Goal: Information Seeking & Learning: Learn about a topic

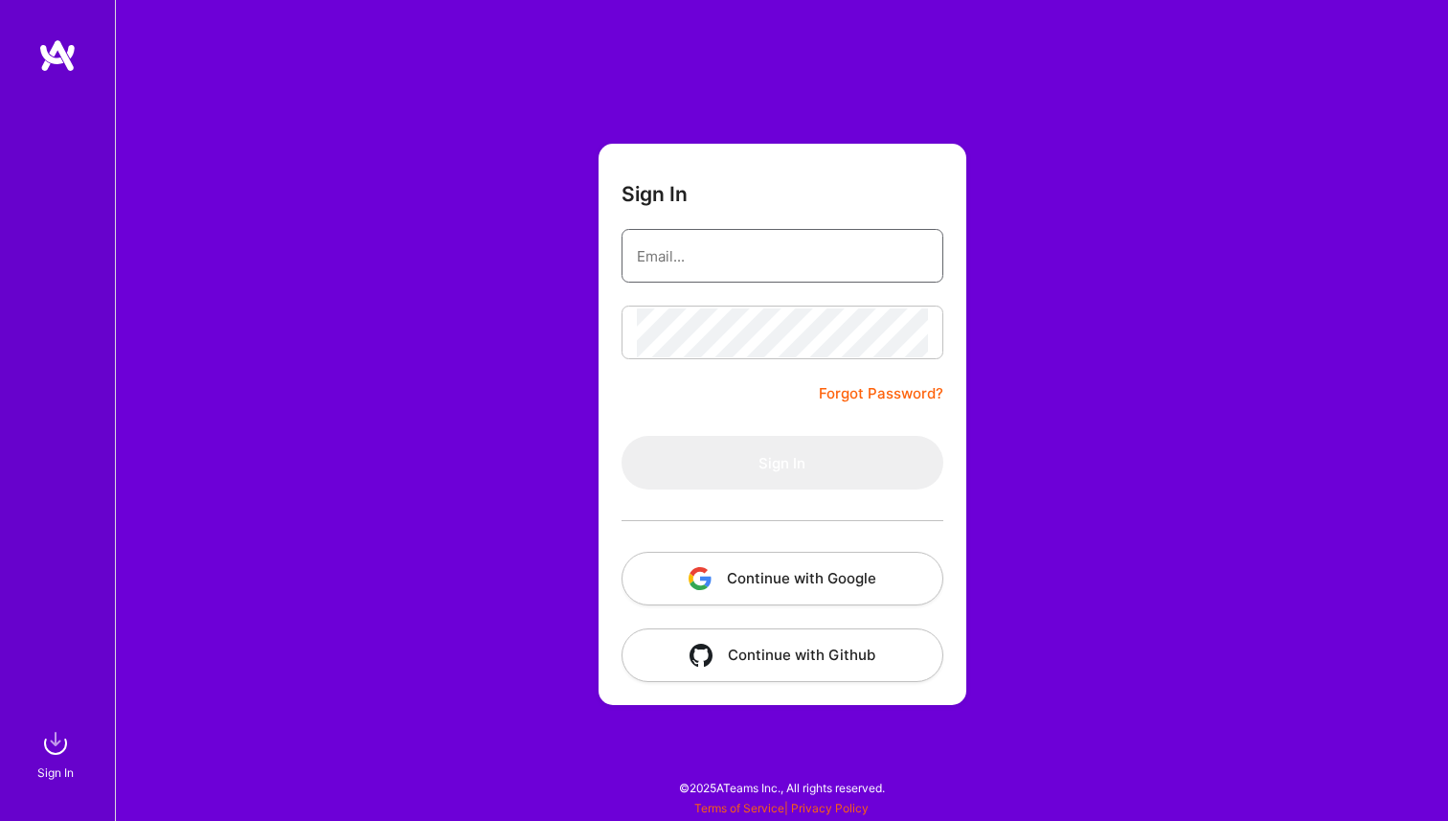
type input "archits1996@gmail.com"
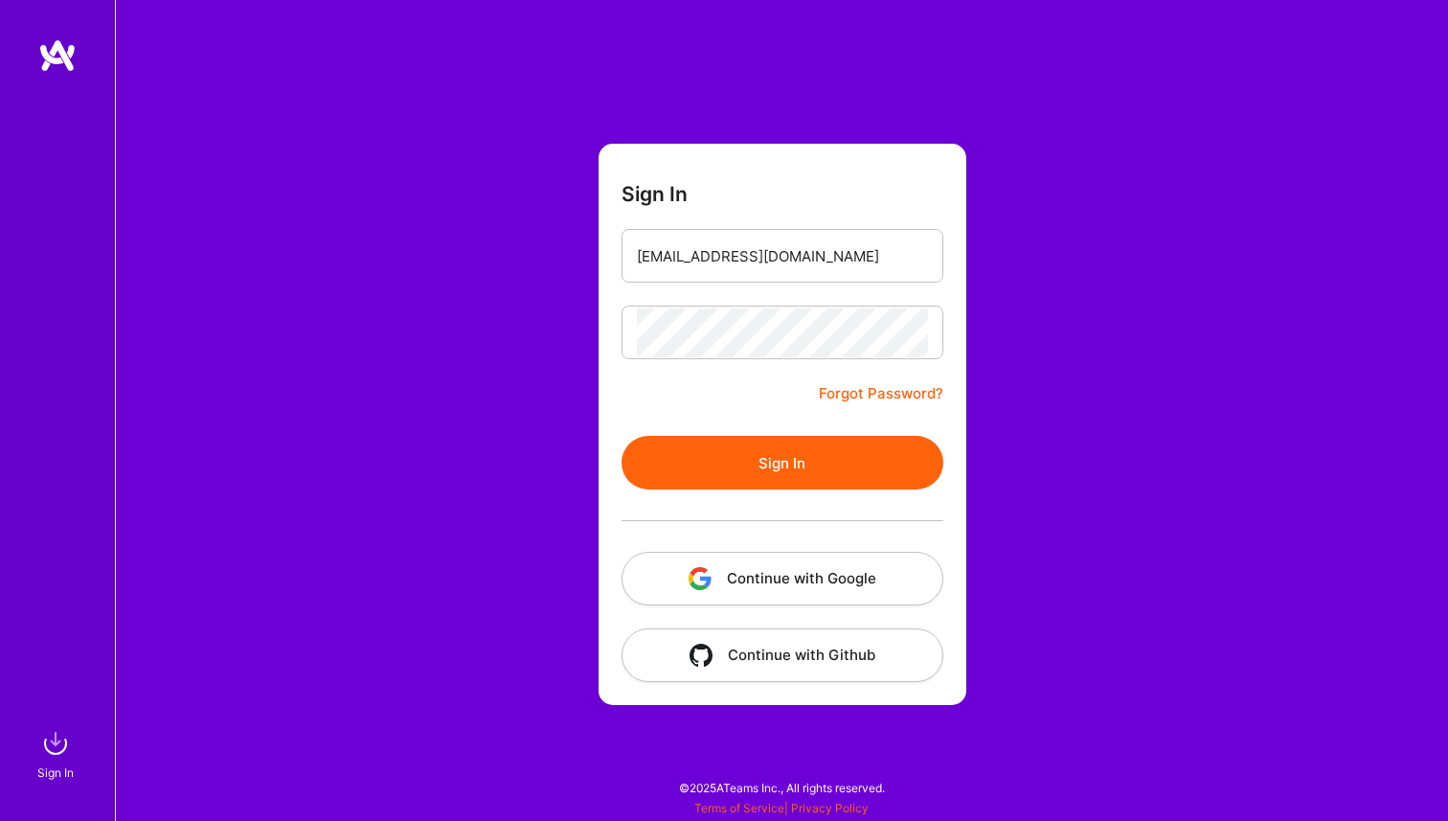
click at [765, 367] on form "Sign In archits1996@gmail.com Forgot Password? Sign In Continue with Google Con…" at bounding box center [783, 424] width 368 height 561
click at [765, 475] on button "Sign In" at bounding box center [783, 463] width 322 height 54
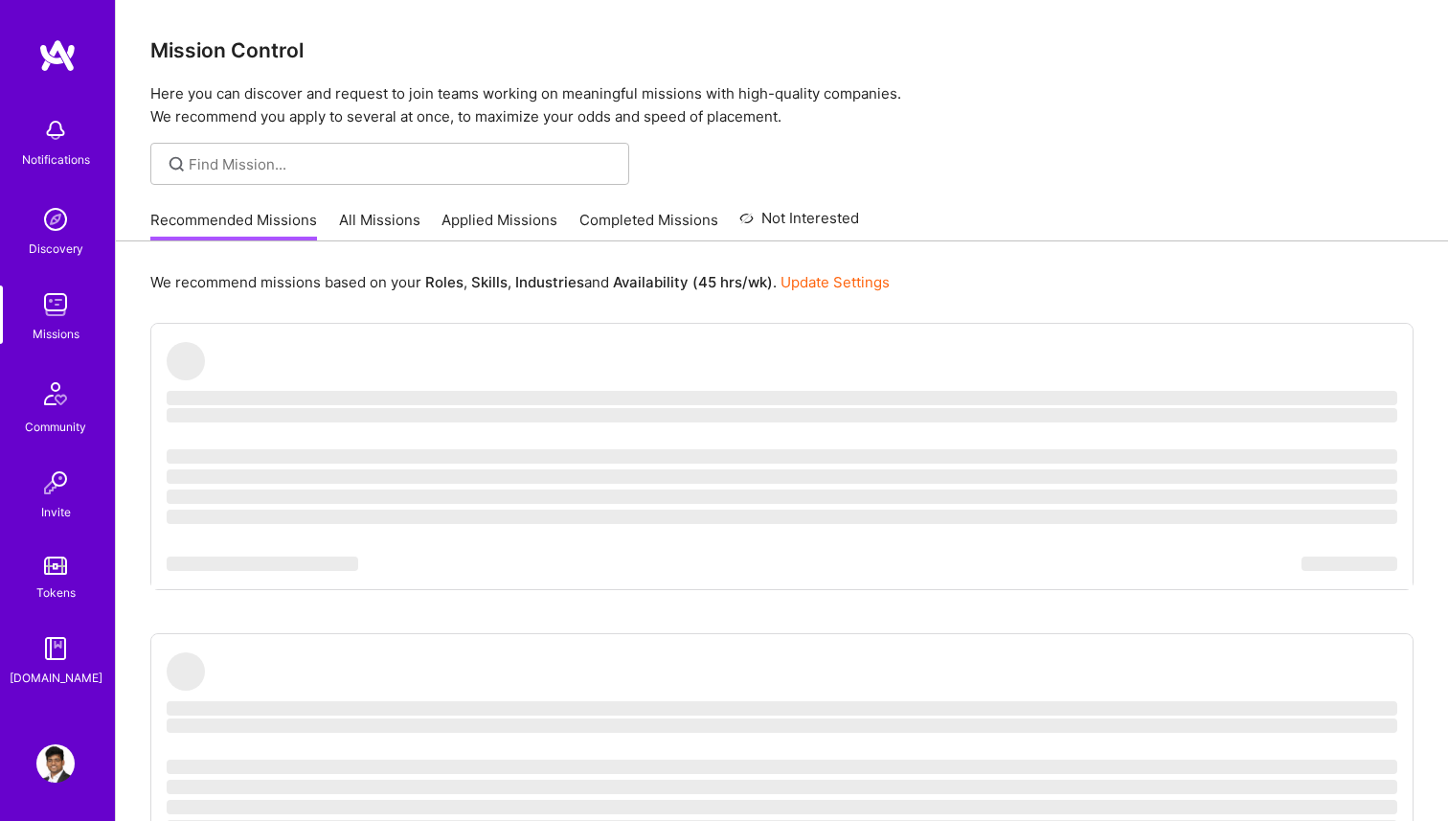
click at [497, 225] on link "Applied Missions" at bounding box center [500, 226] width 116 height 32
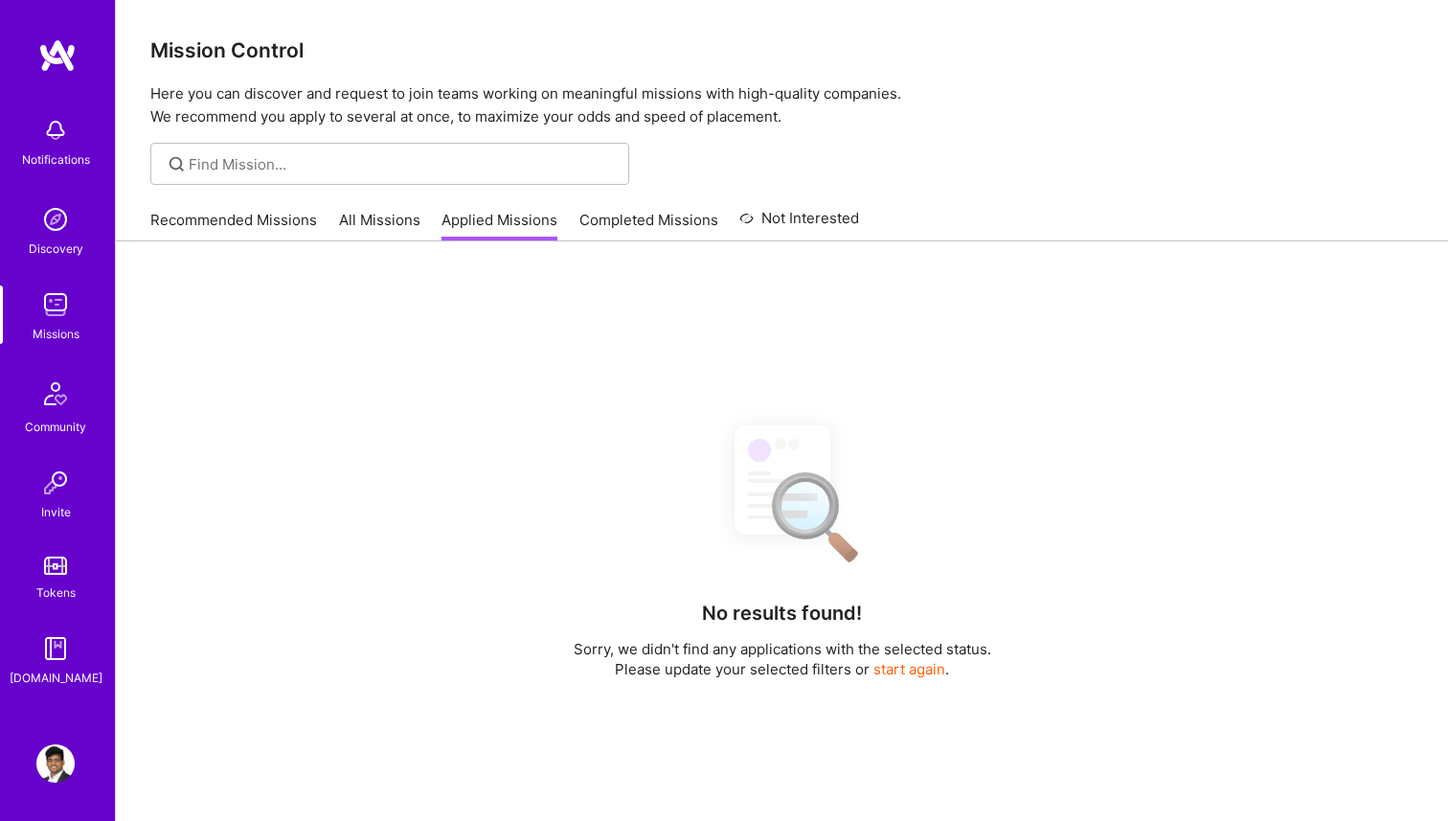
click at [641, 213] on link "Completed Missions" at bounding box center [648, 226] width 139 height 32
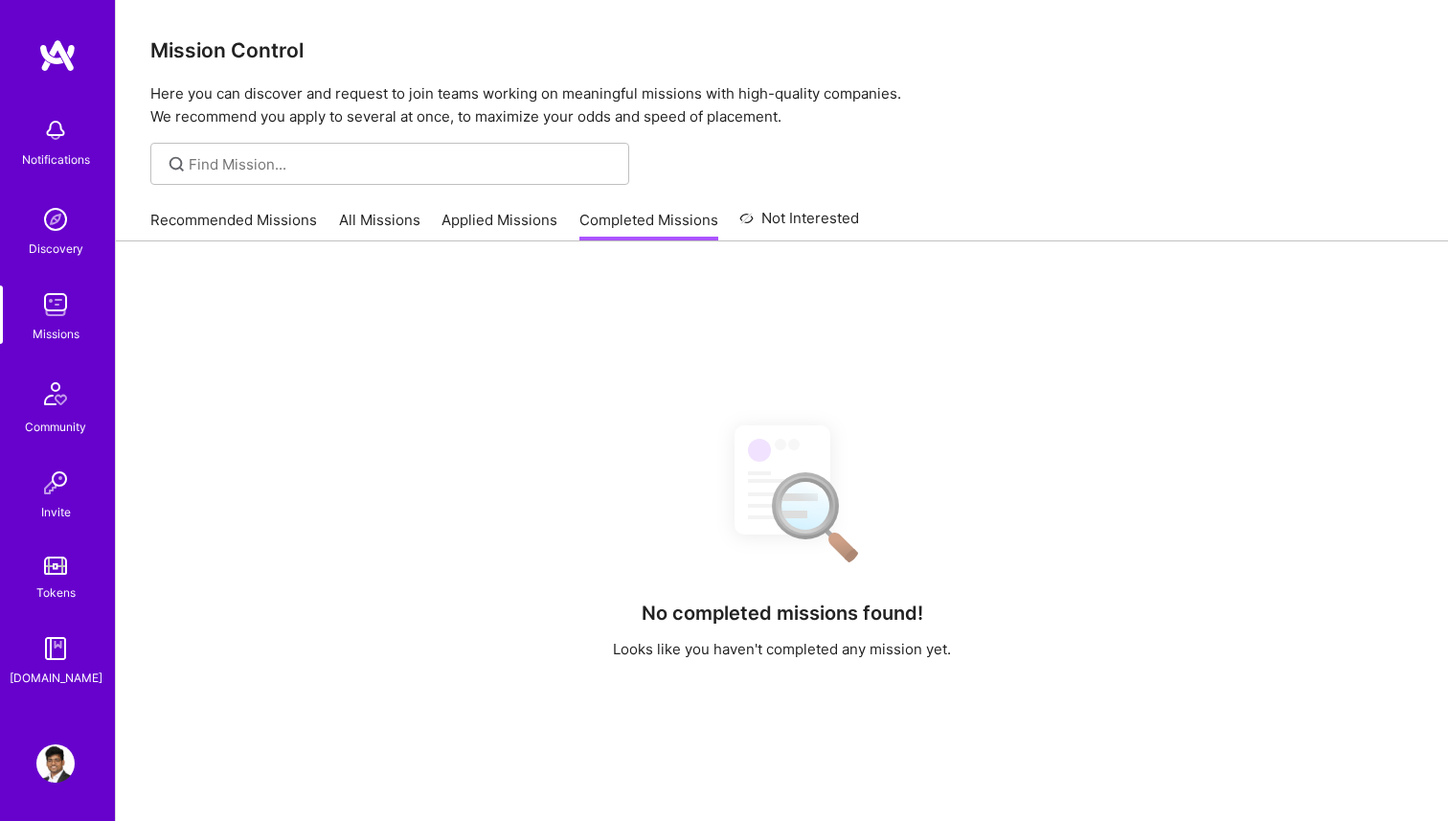
click at [204, 223] on link "Recommended Missions" at bounding box center [233, 226] width 167 height 32
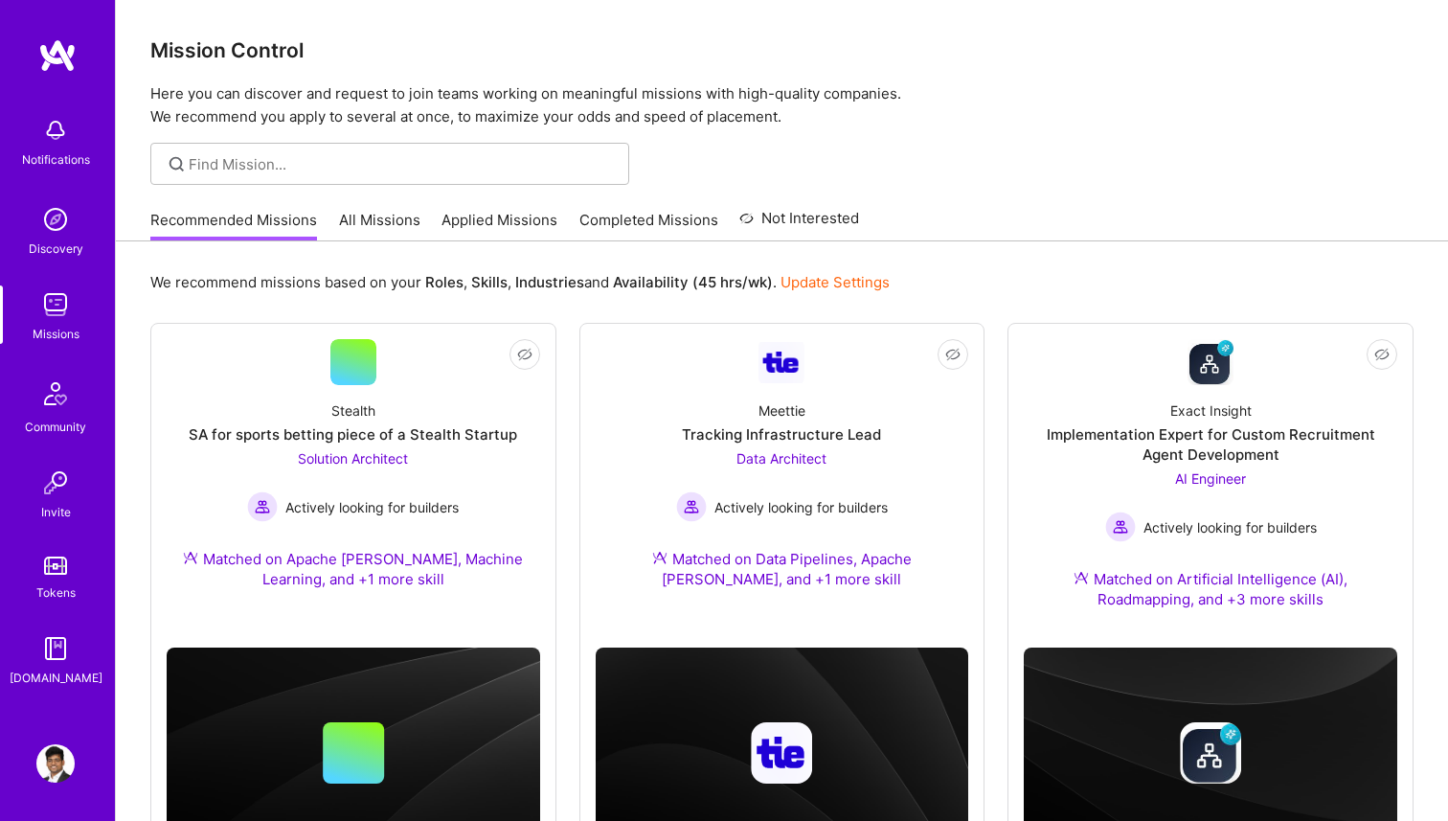
click at [508, 232] on link "Applied Missions" at bounding box center [500, 226] width 116 height 32
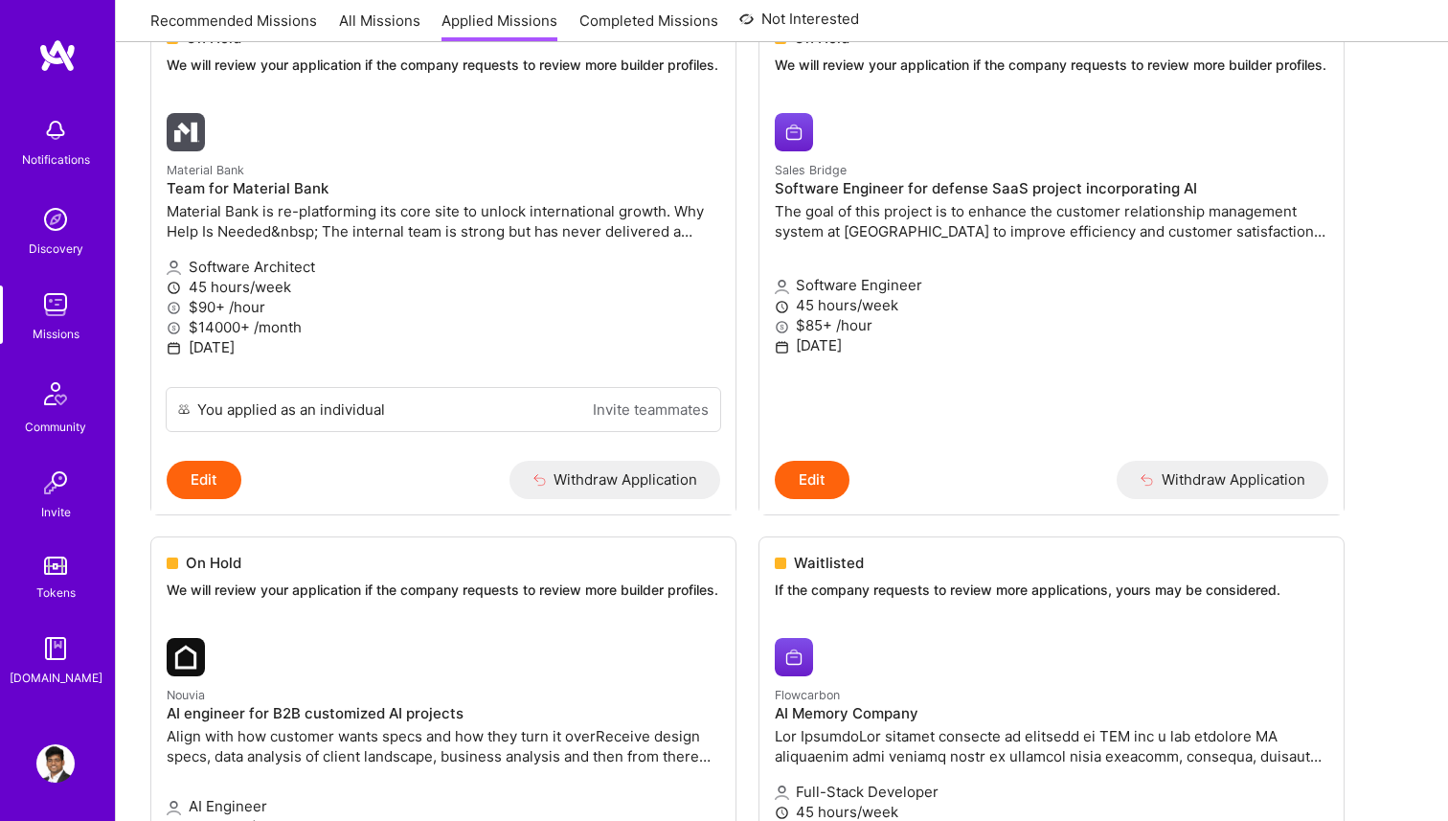
scroll to position [1805, 0]
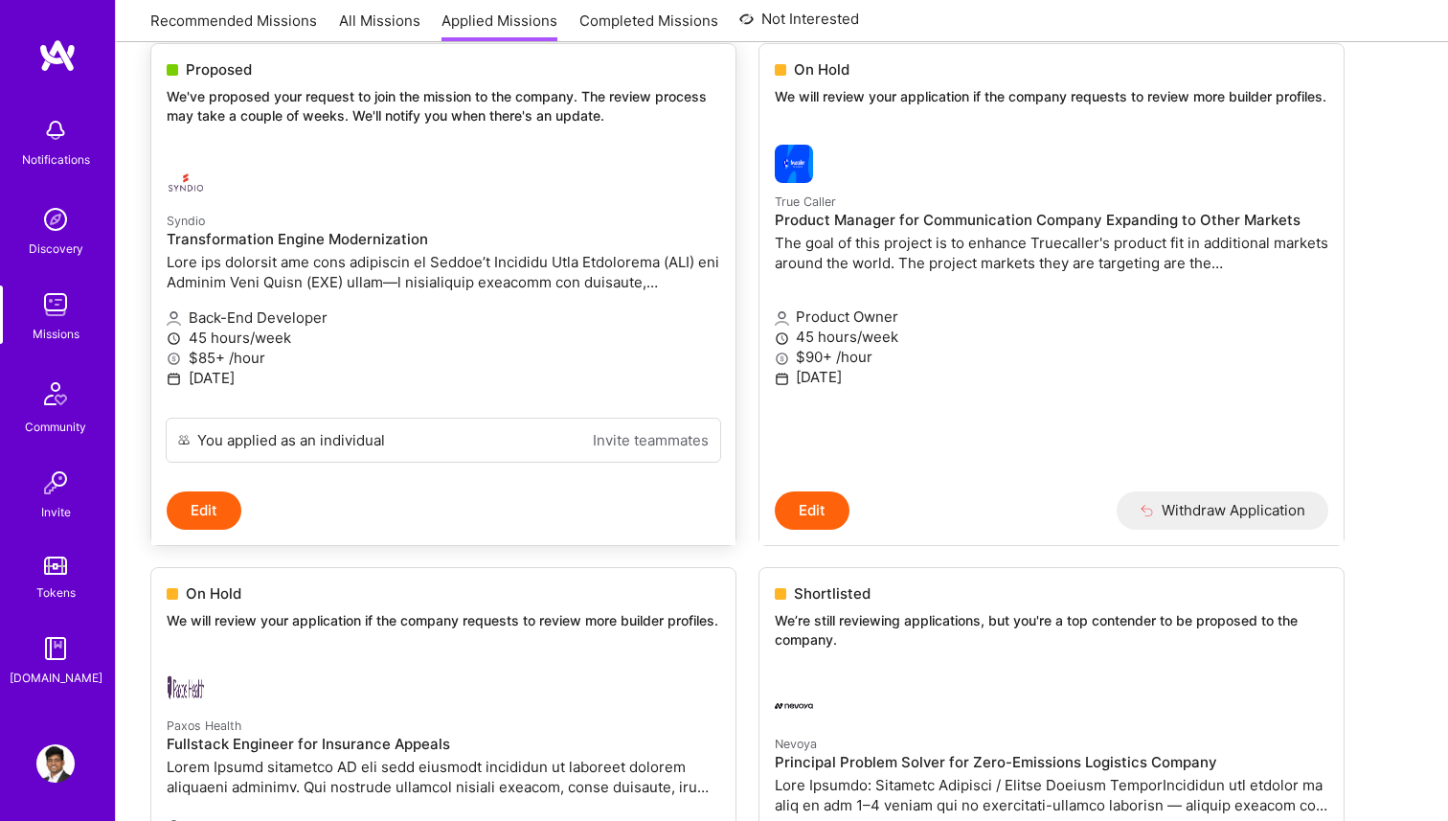
click at [571, 272] on p at bounding box center [444, 272] width 554 height 40
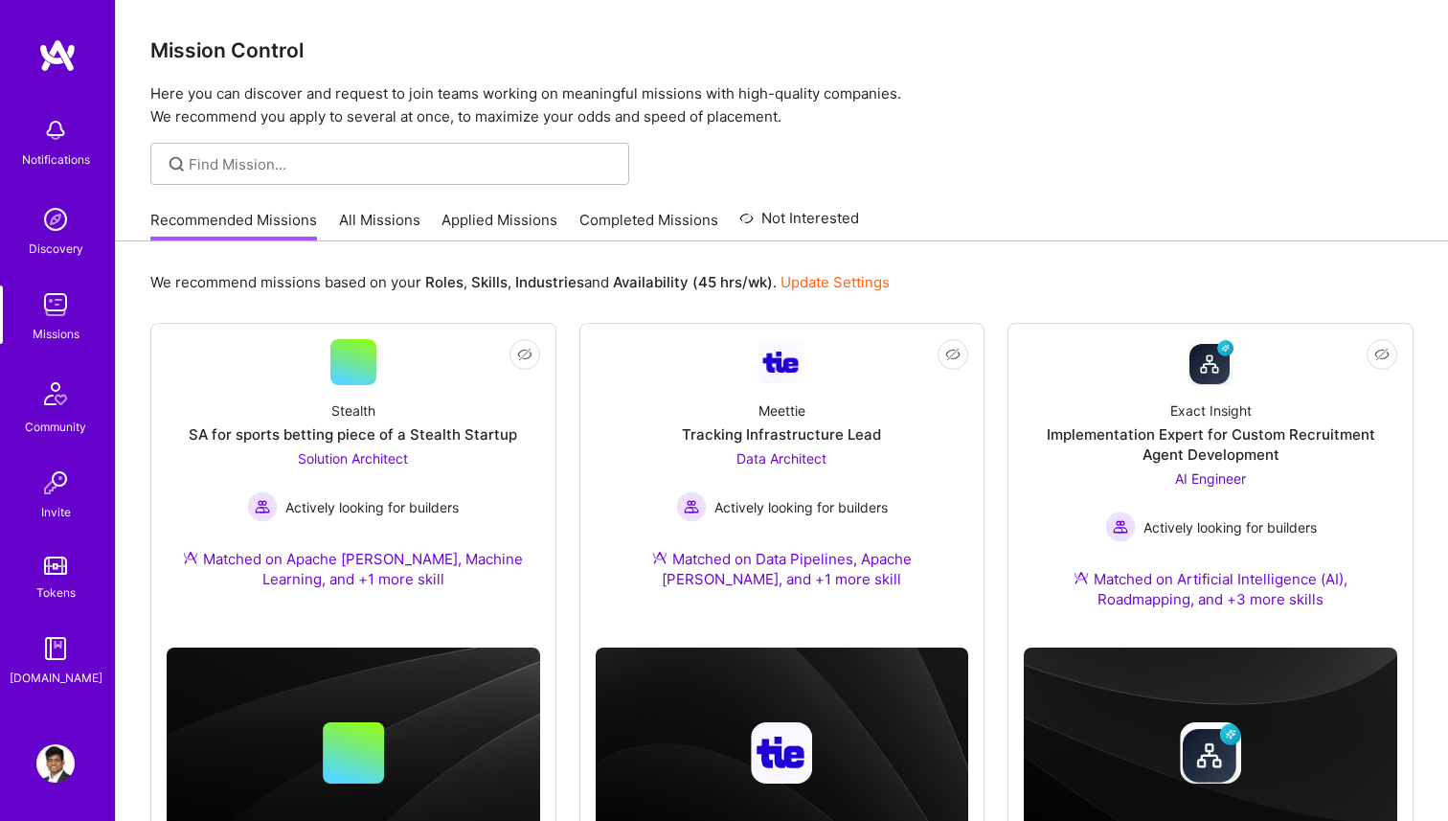
click at [52, 762] on img at bounding box center [55, 763] width 38 height 38
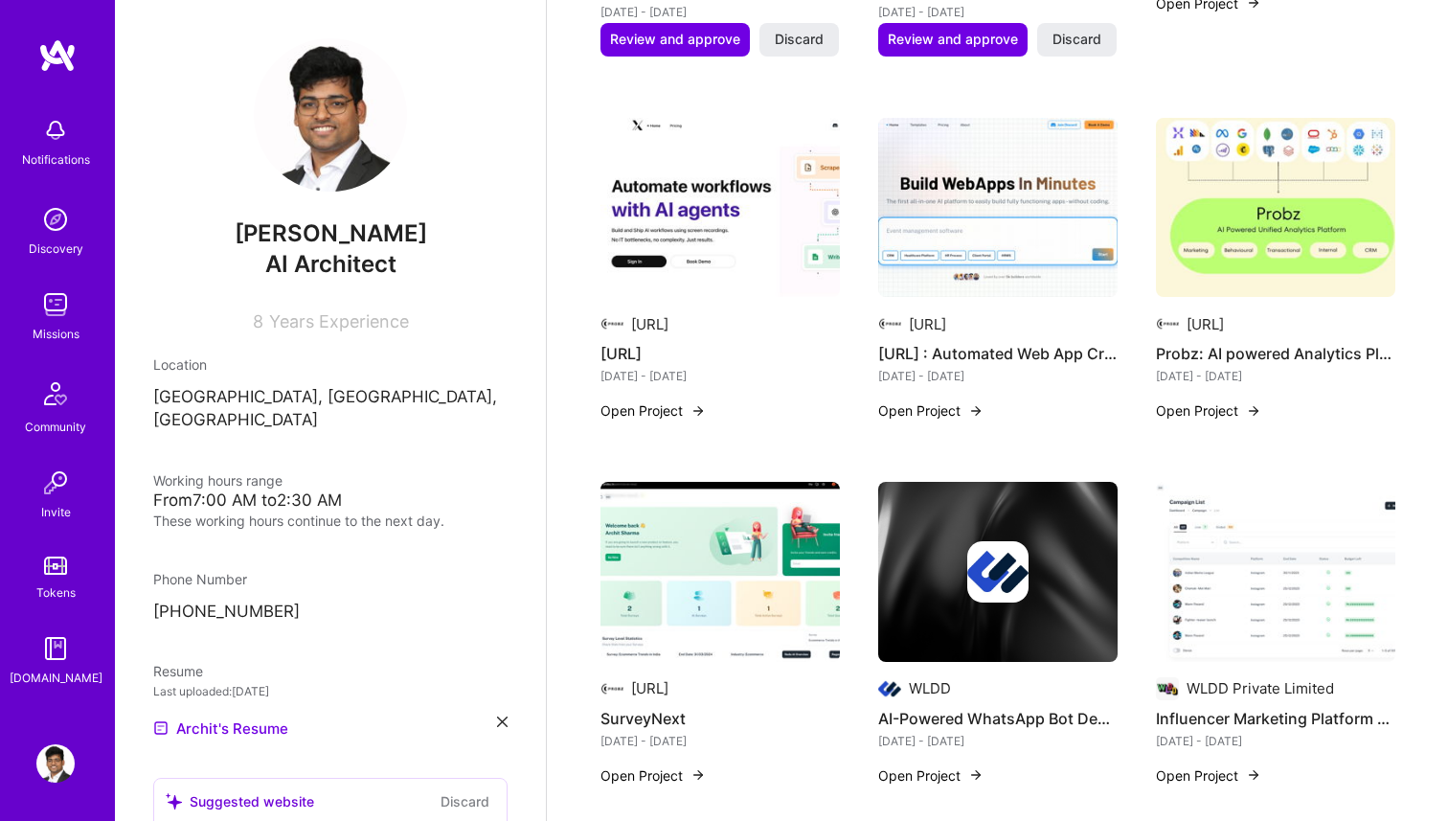
scroll to position [736, 0]
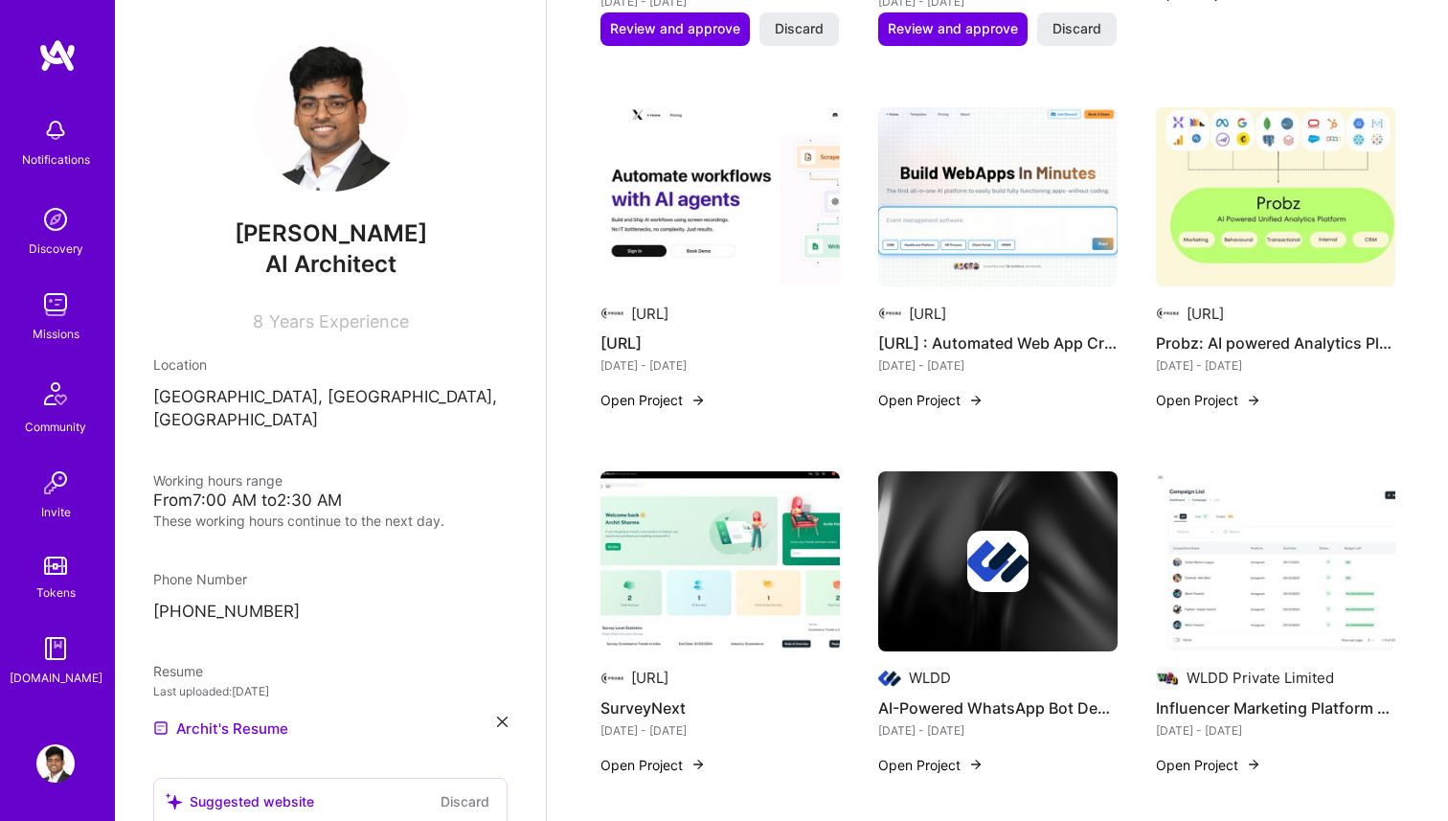
click at [713, 251] on img at bounding box center [720, 197] width 239 height 180
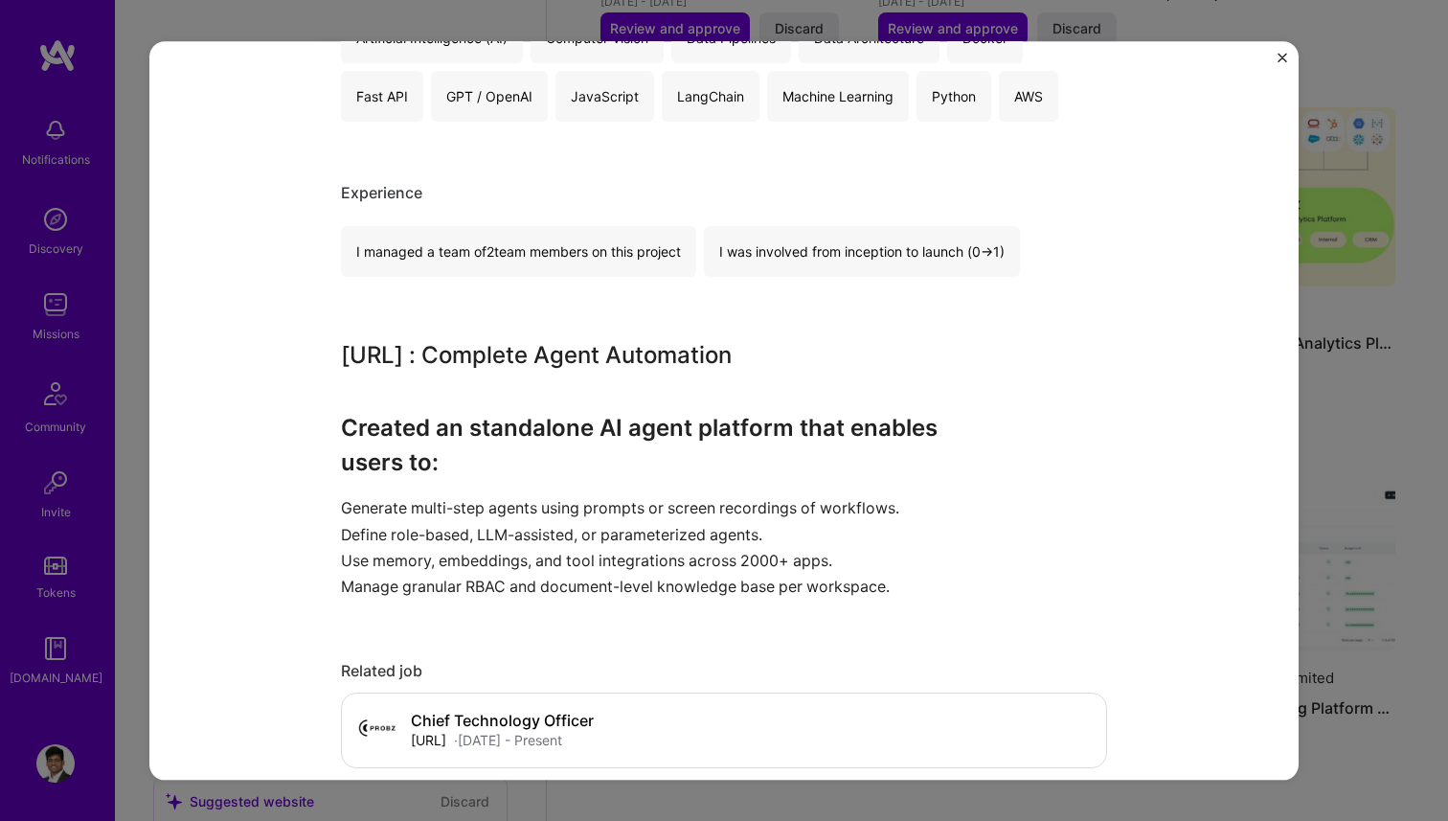
scroll to position [1083, 0]
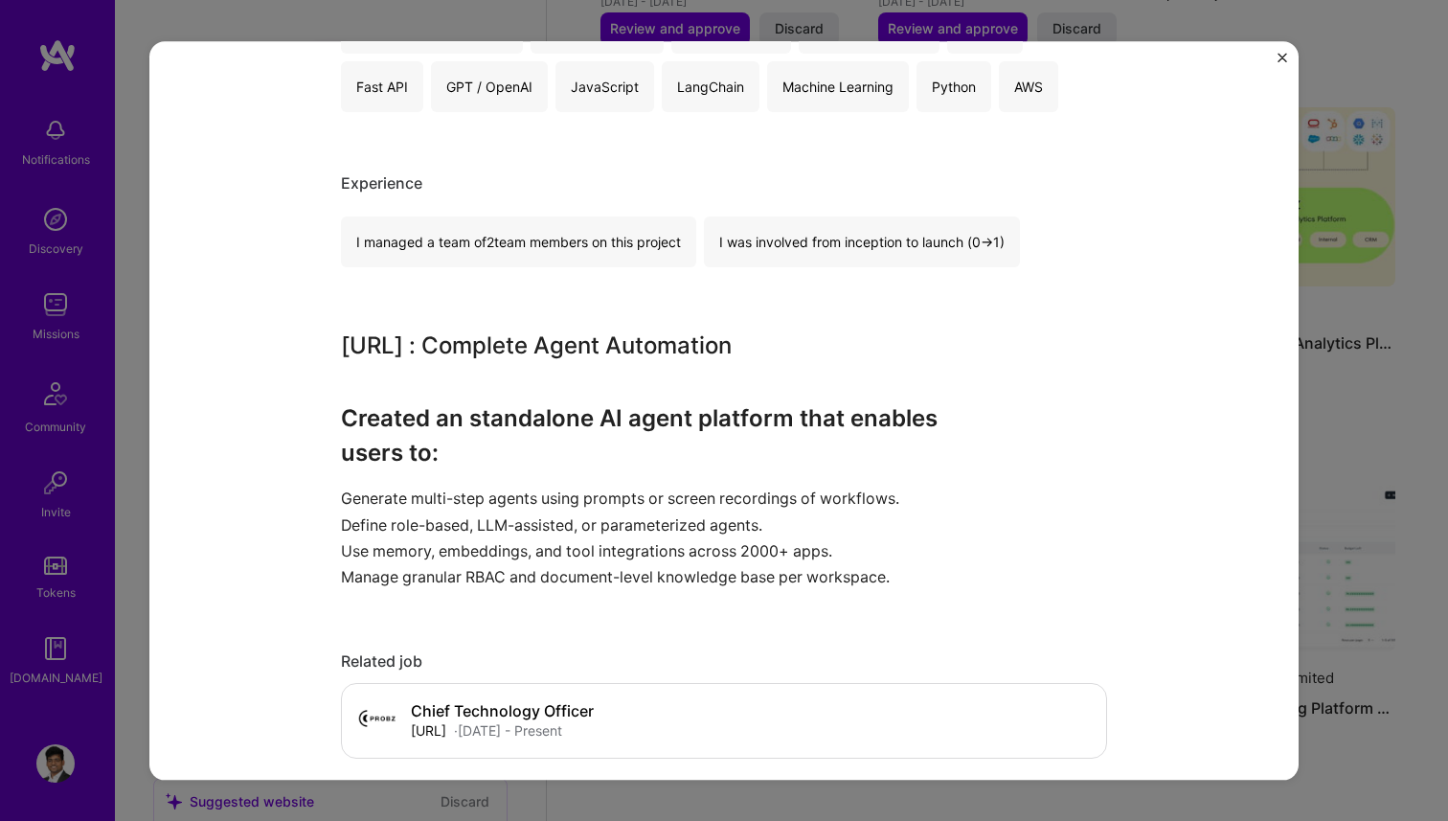
drag, startPoint x: 336, startPoint y: 341, endPoint x: 928, endPoint y: 343, distance: 591.9
click at [928, 343] on div "[URL] [URL] SaaS, Artifical Intelligence / Machine Learning Project link Role C…" at bounding box center [723, 410] width 1149 height 738
copy h3 "[URL] : Complete Agent Automation"
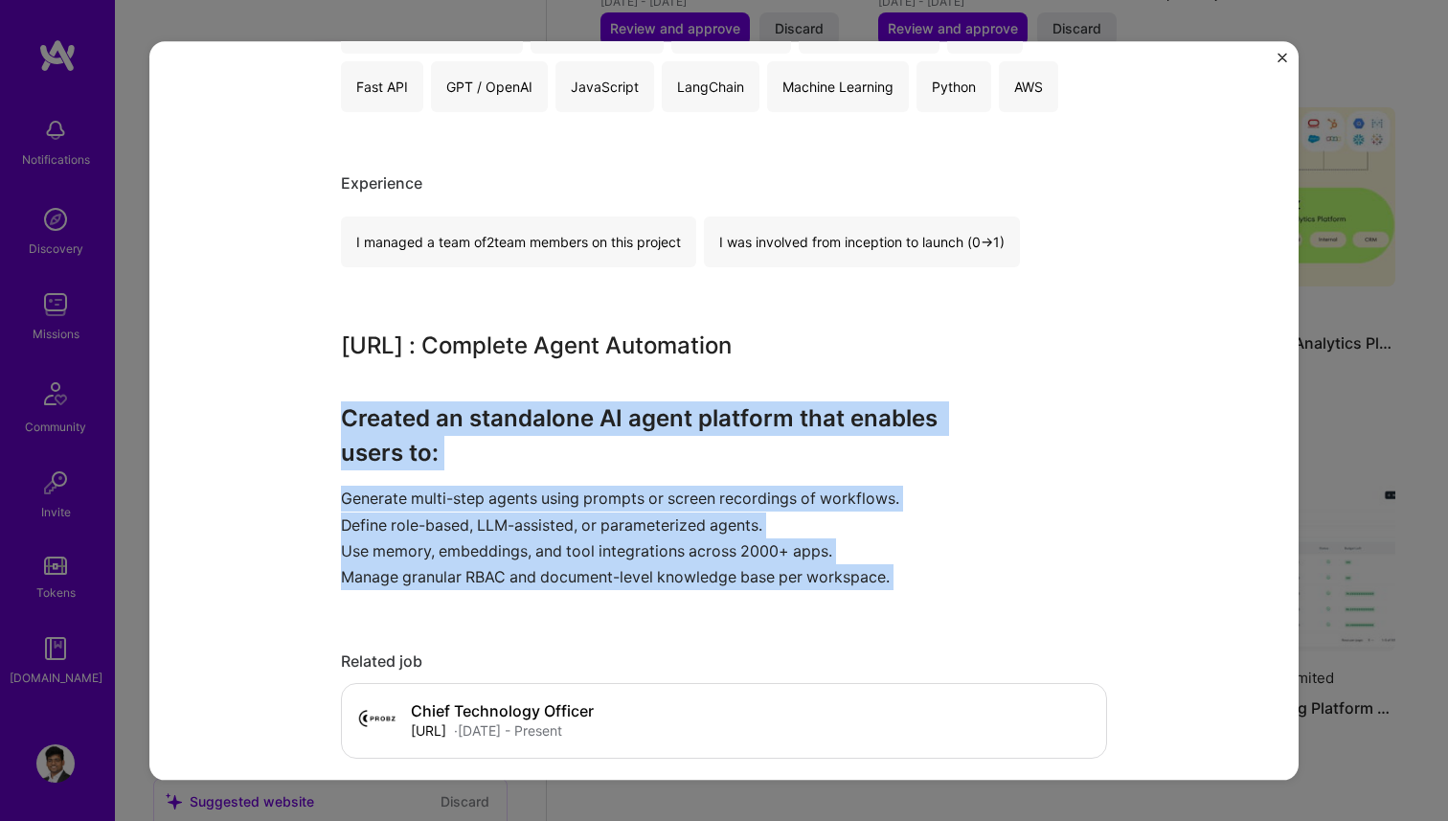
drag, startPoint x: 336, startPoint y: 415, endPoint x: 979, endPoint y: 606, distance: 670.7
click at [979, 606] on div "[URL] [URL] SaaS, Artifical Intelligence / Machine Learning Project link Role C…" at bounding box center [723, 410] width 1149 height 738
copy div "Created an standalone AI agent platform that enables users to: Generate multi-s…"
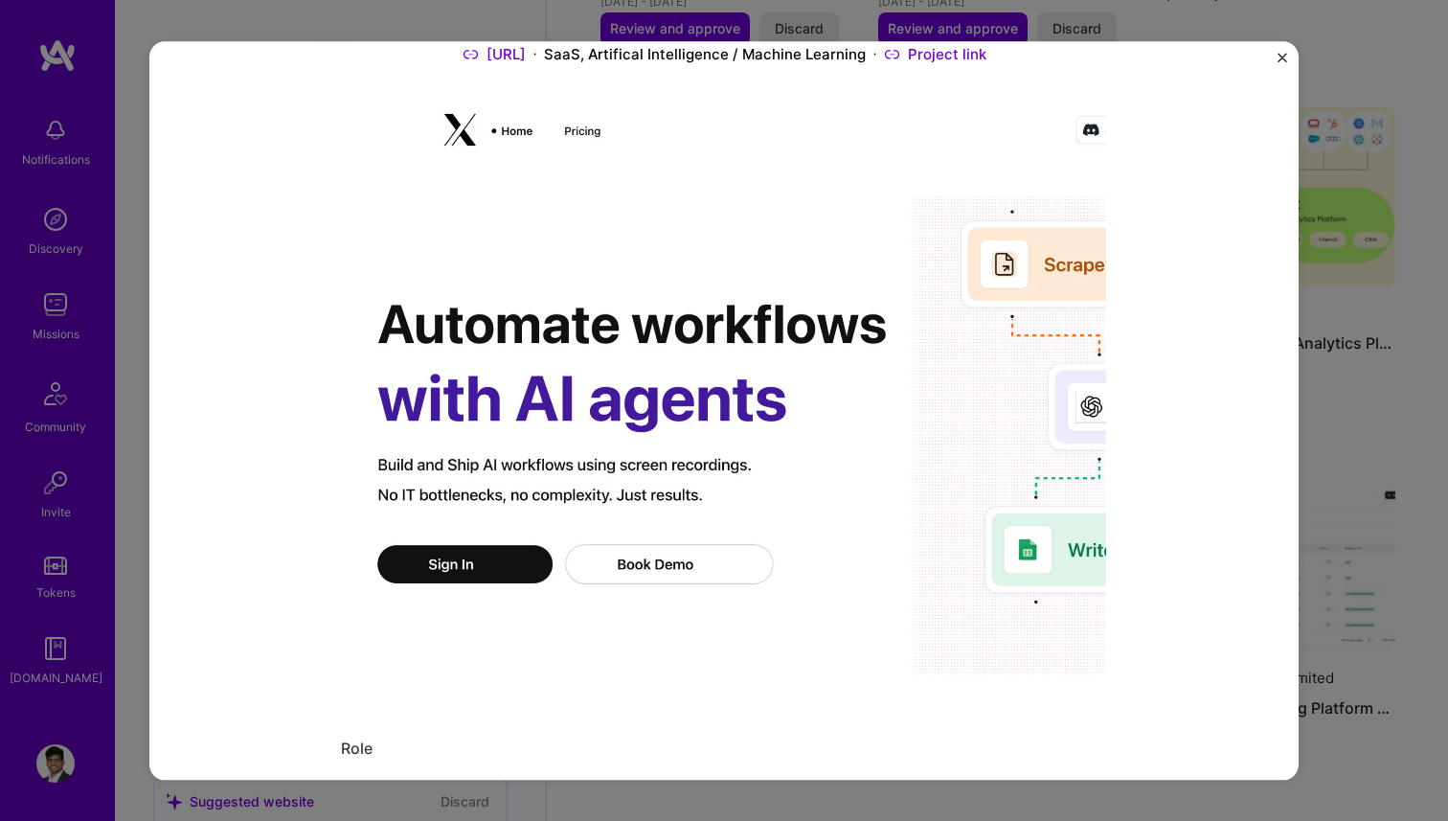
scroll to position [144, 0]
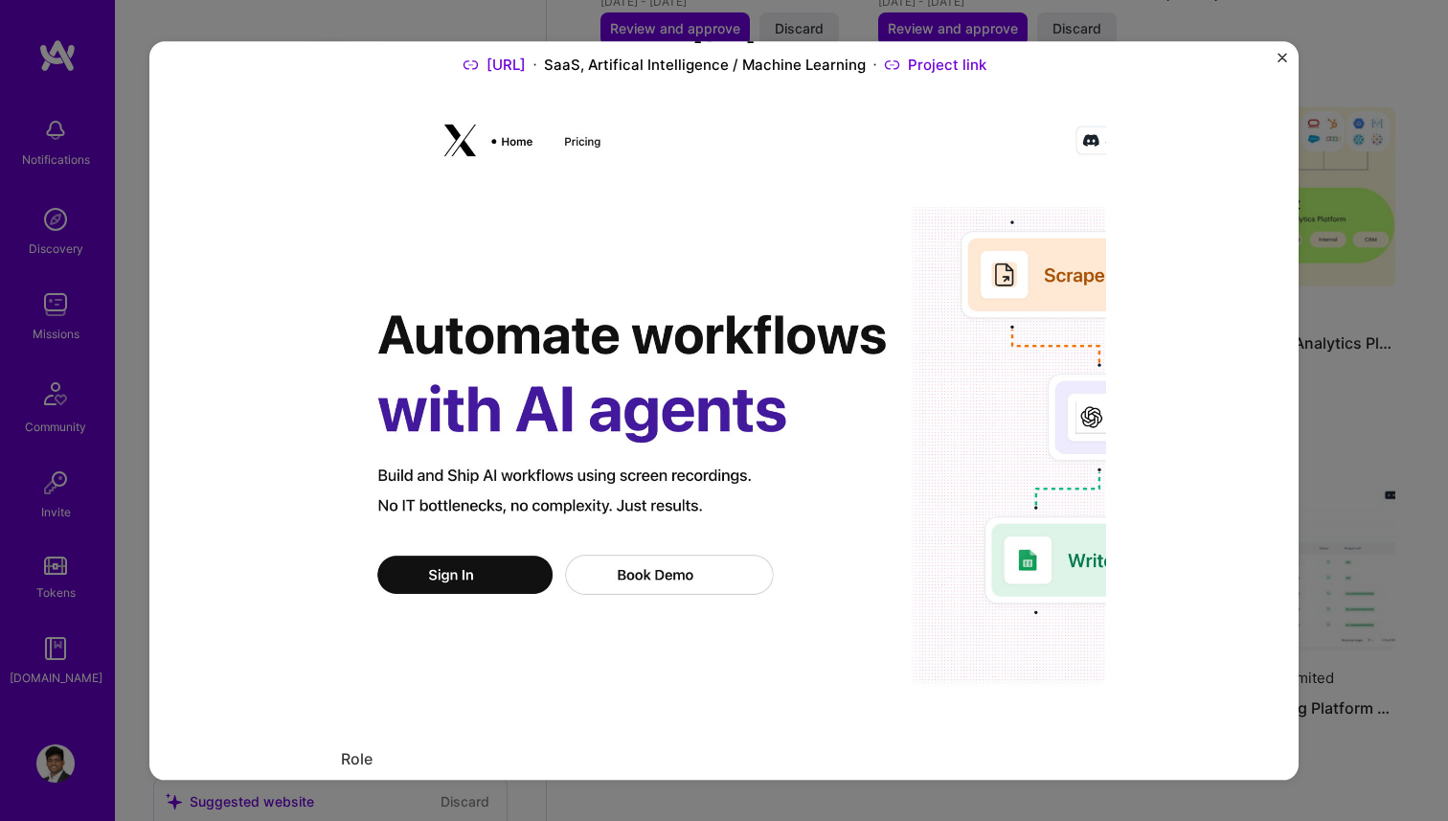
click at [127, 483] on div "[URL] [URL] SaaS, Artifical Intelligence / Machine Learning Project link Role C…" at bounding box center [724, 410] width 1448 height 821
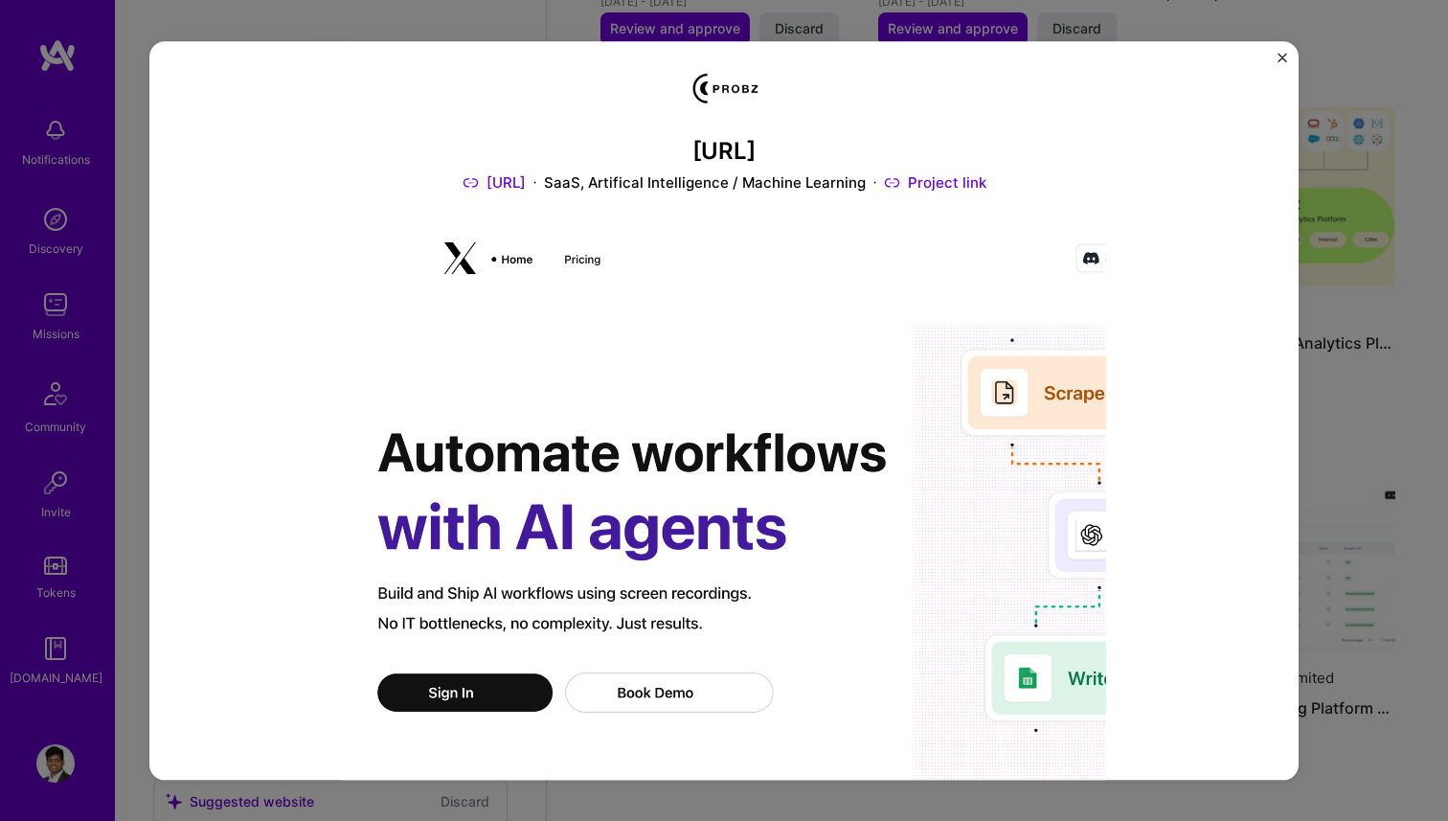
scroll to position [0, 0]
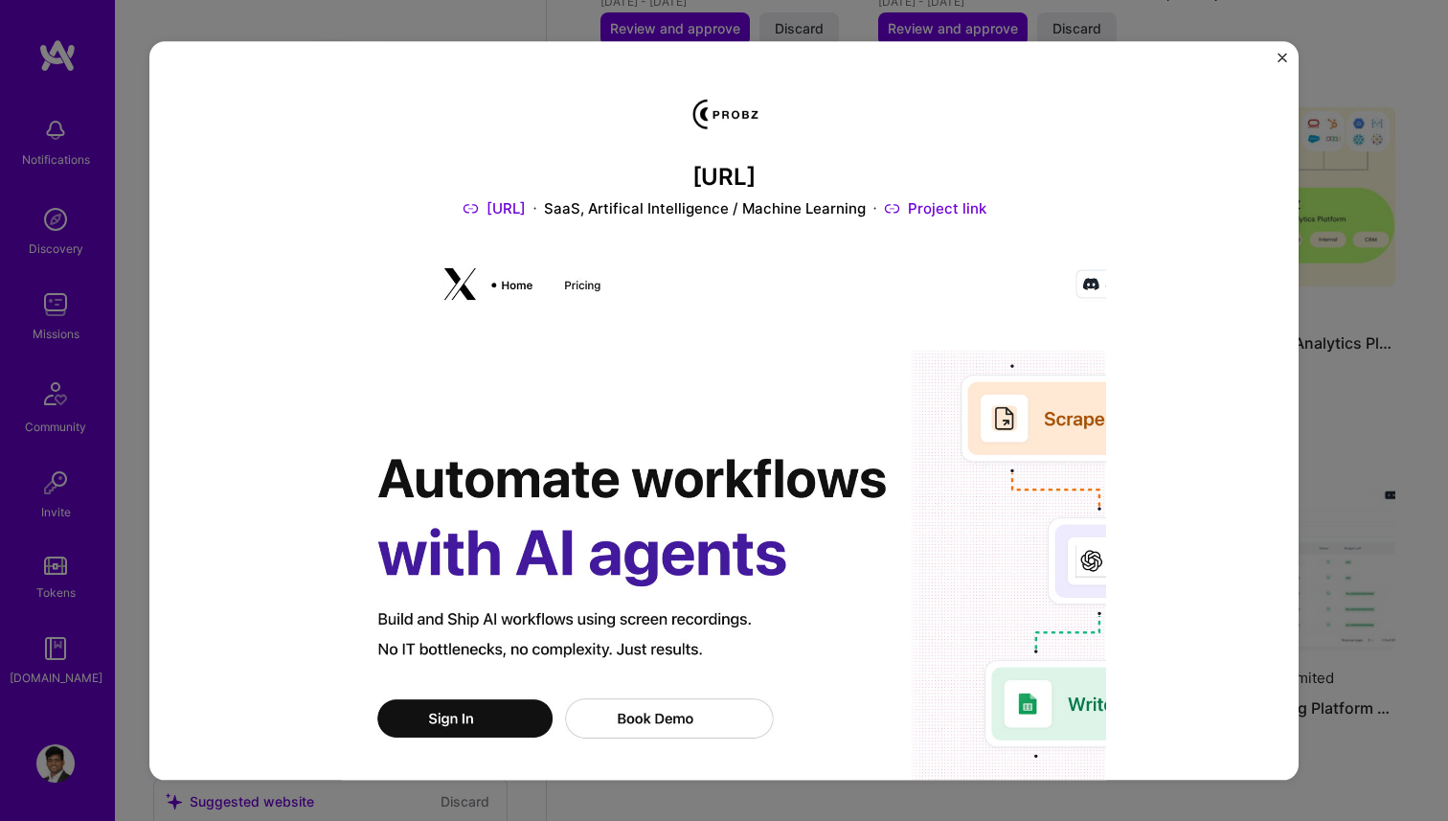
click at [1280, 54] on img "Close" at bounding box center [1283, 58] width 10 height 10
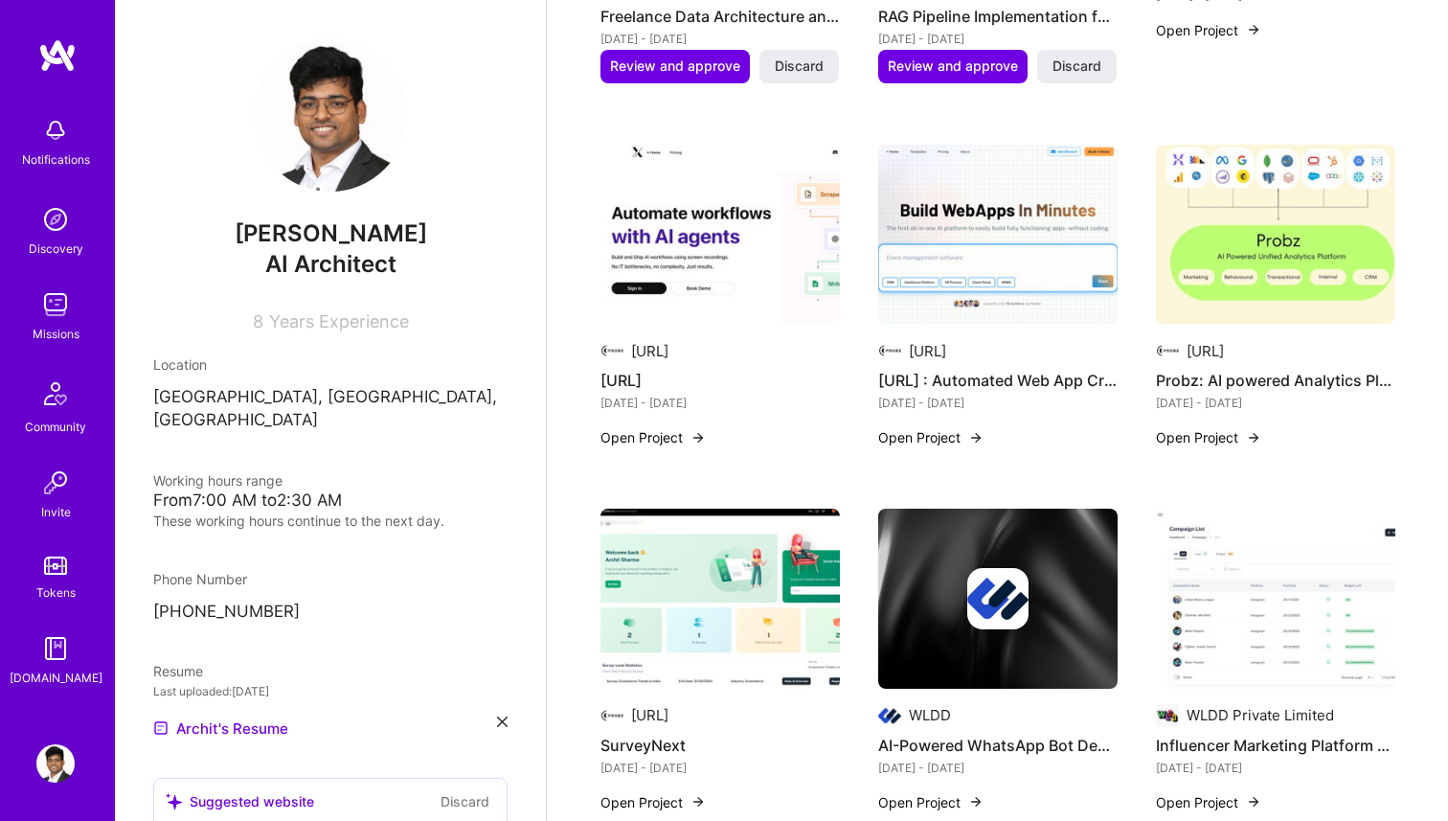
scroll to position [672, 0]
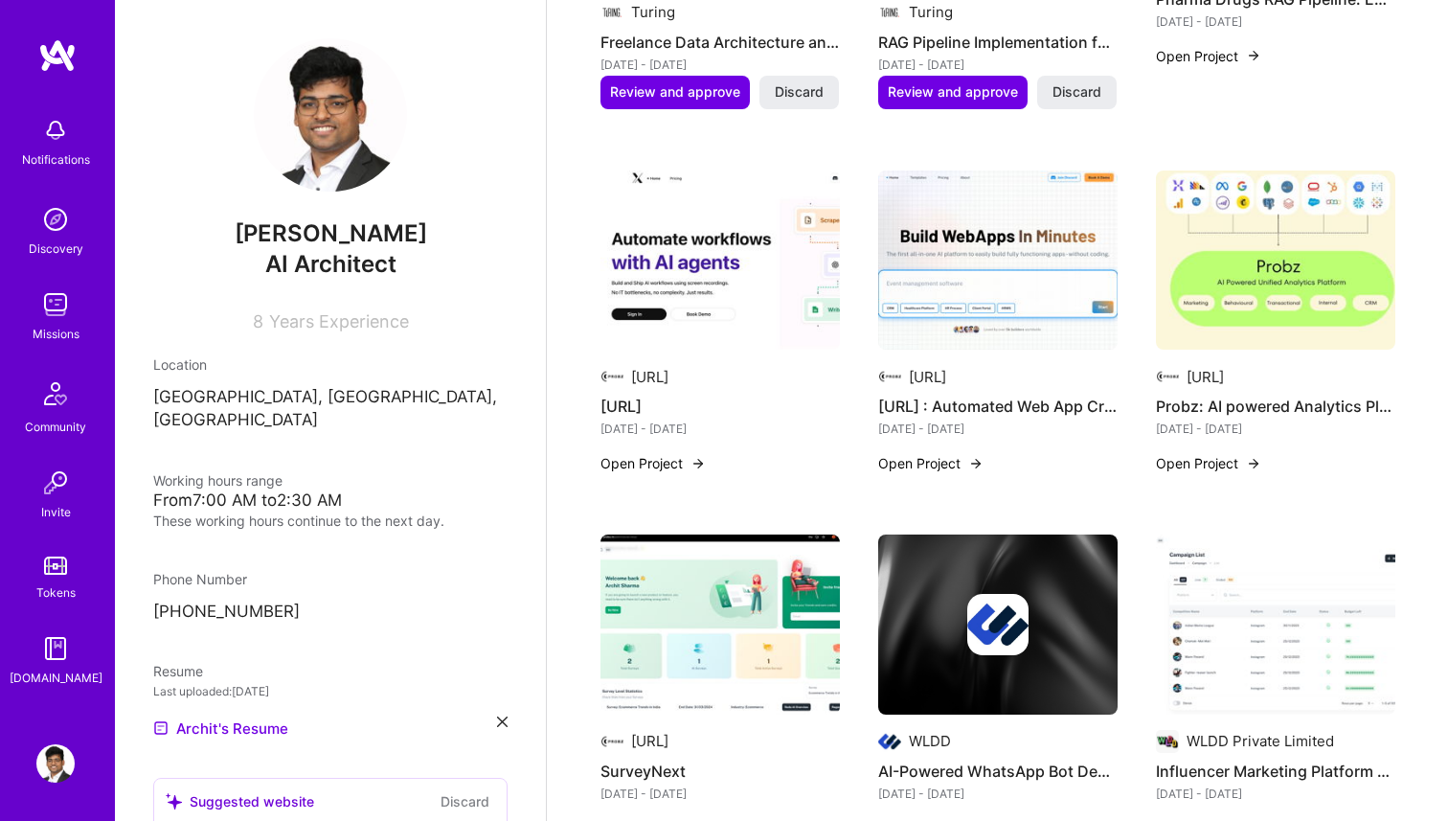
click at [1021, 274] on img at bounding box center [997, 260] width 239 height 180
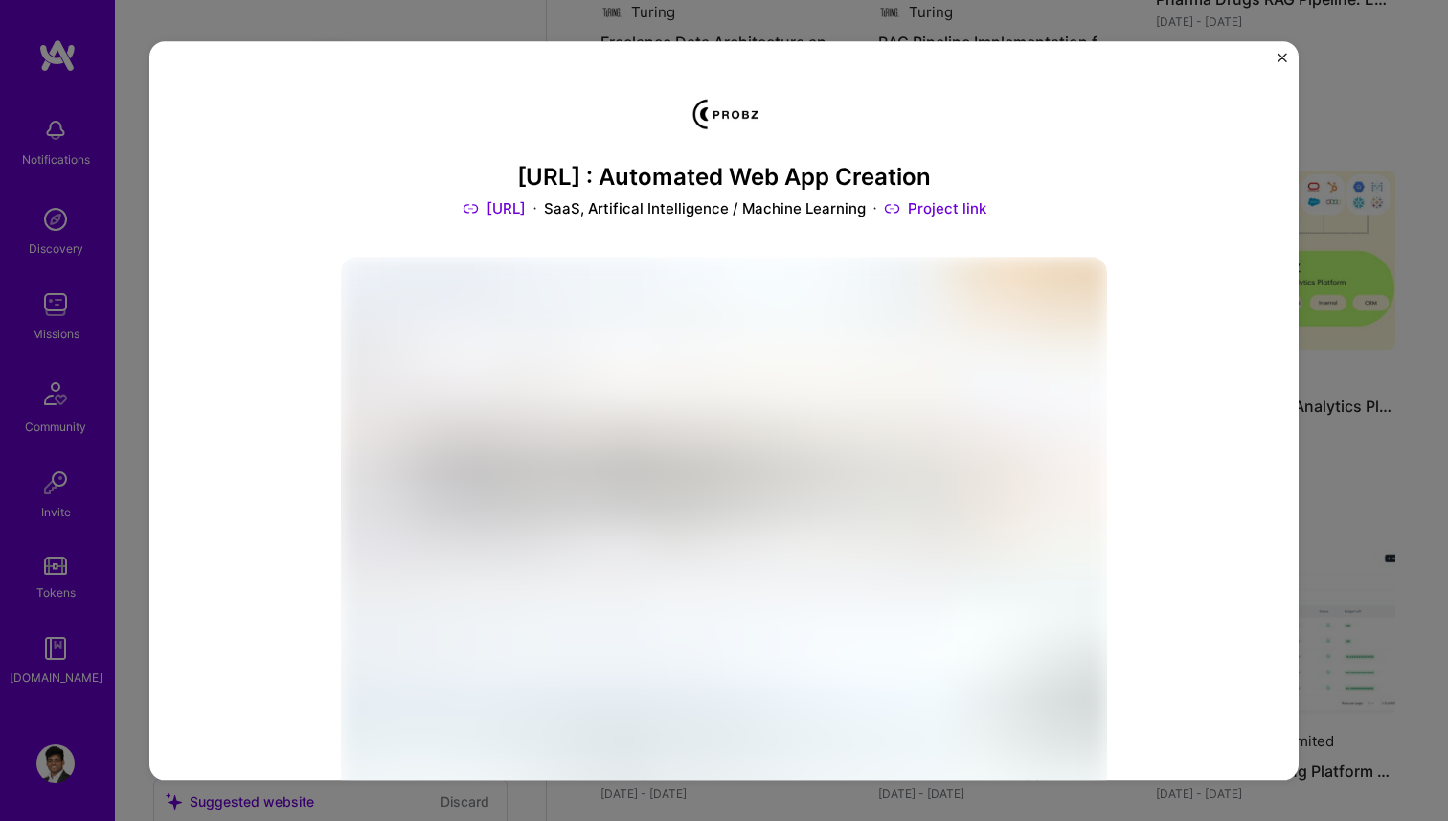
drag, startPoint x: 502, startPoint y: 181, endPoint x: 961, endPoint y: 181, distance: 458.8
click at [961, 181] on h3 "[URL] : Automated Web App Creation" at bounding box center [724, 178] width 766 height 28
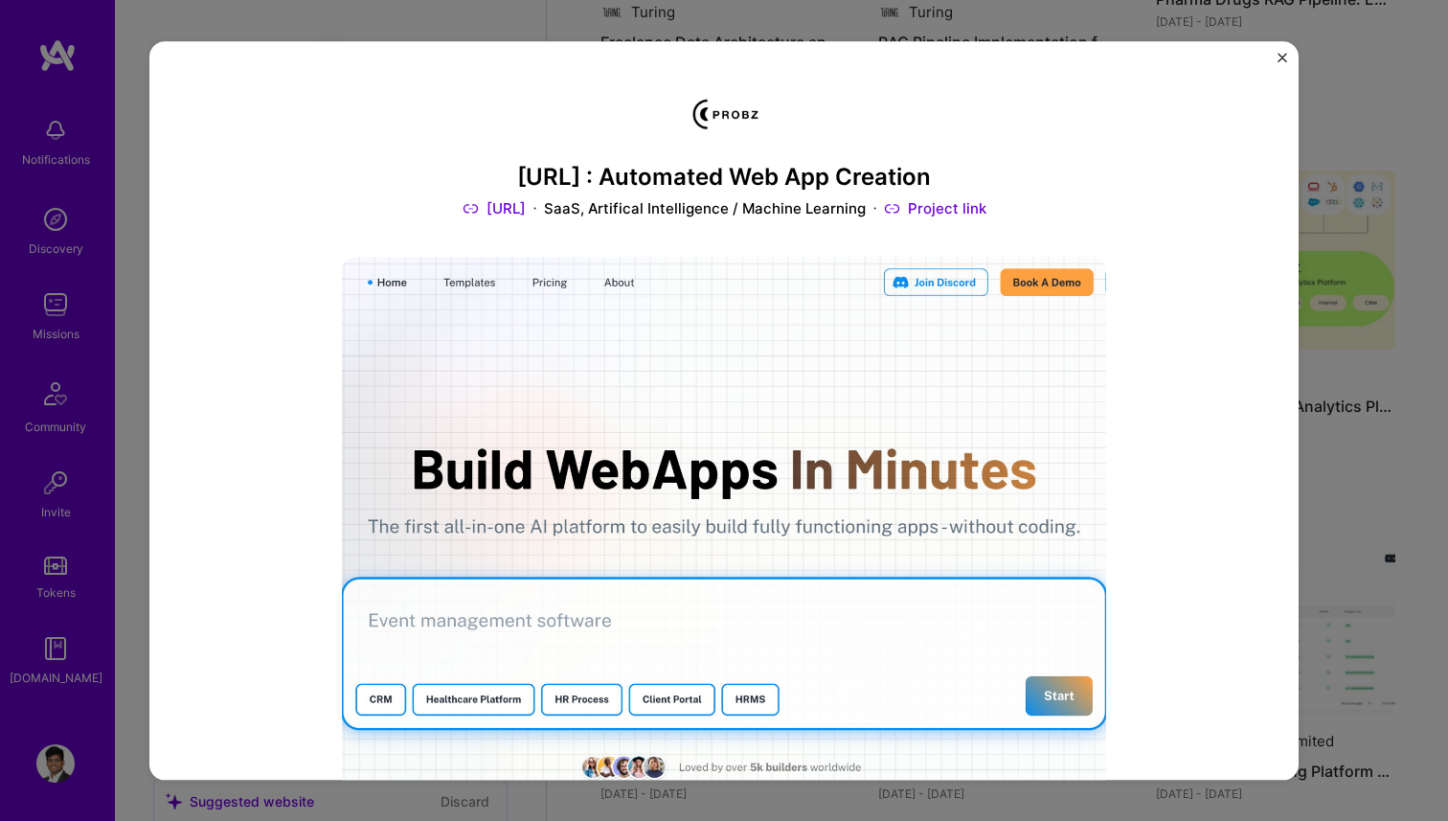
copy h3 "[URL] : Automated Web App Creation"
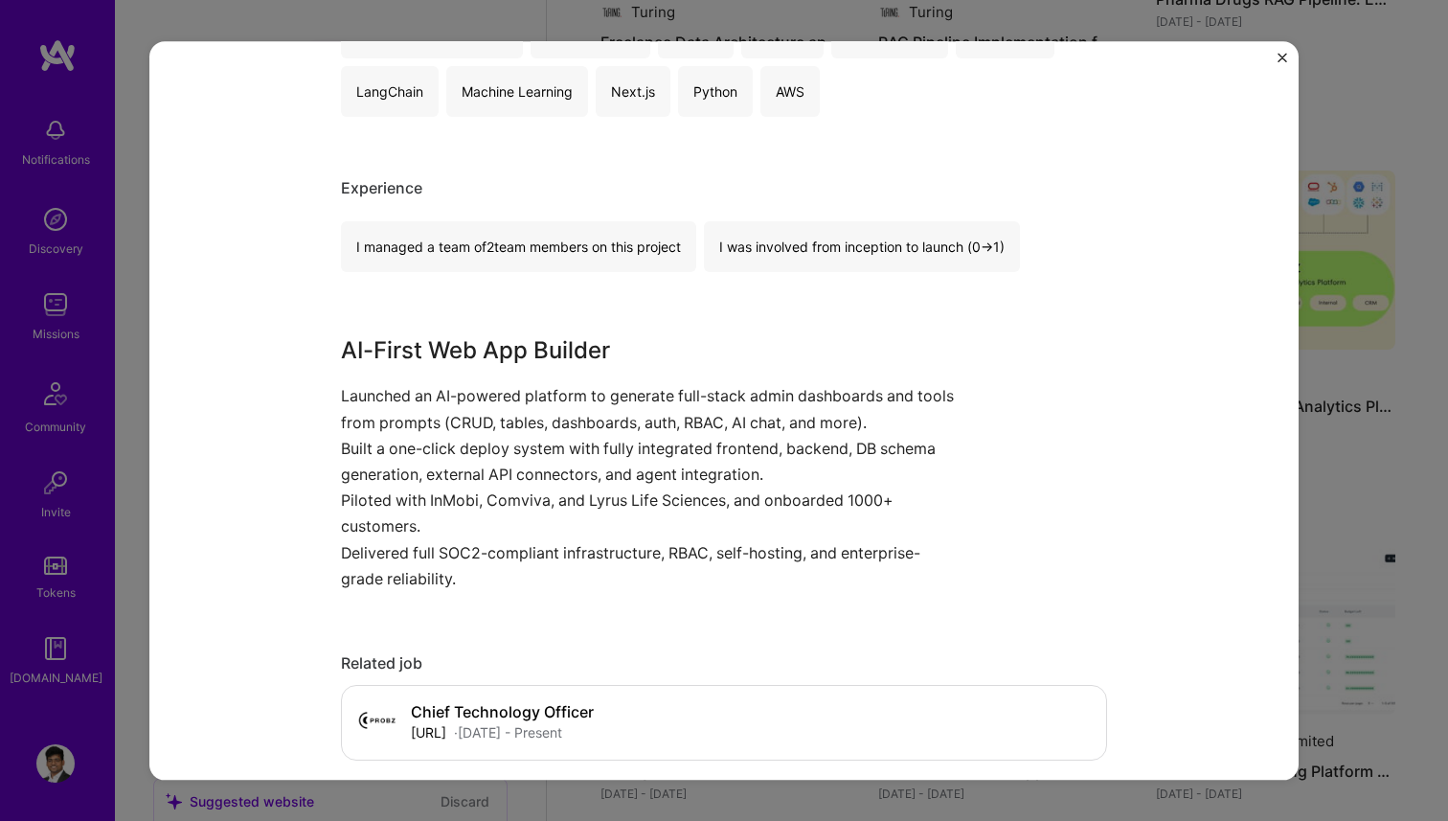
scroll to position [1080, 0]
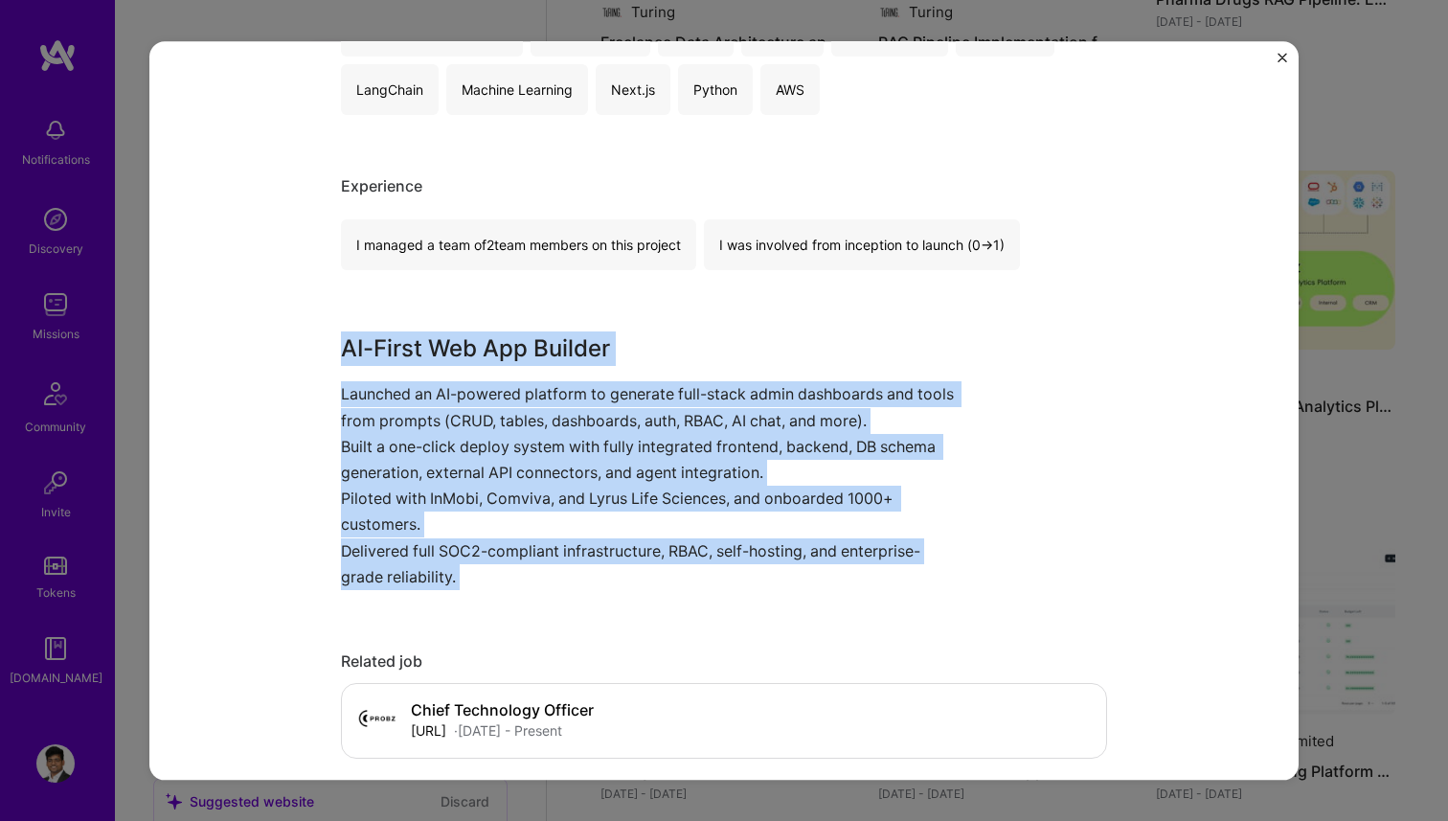
drag, startPoint x: 338, startPoint y: 353, endPoint x: 487, endPoint y: 618, distance: 303.2
click at [487, 618] on div "[URL] : Automated Web App Creation [URL] SaaS, Artifical Intelligence / Machine…" at bounding box center [723, 410] width 1149 height 738
copy div "AI-First Web App Builder Launched an AI-powered platform to generate full-stack…"
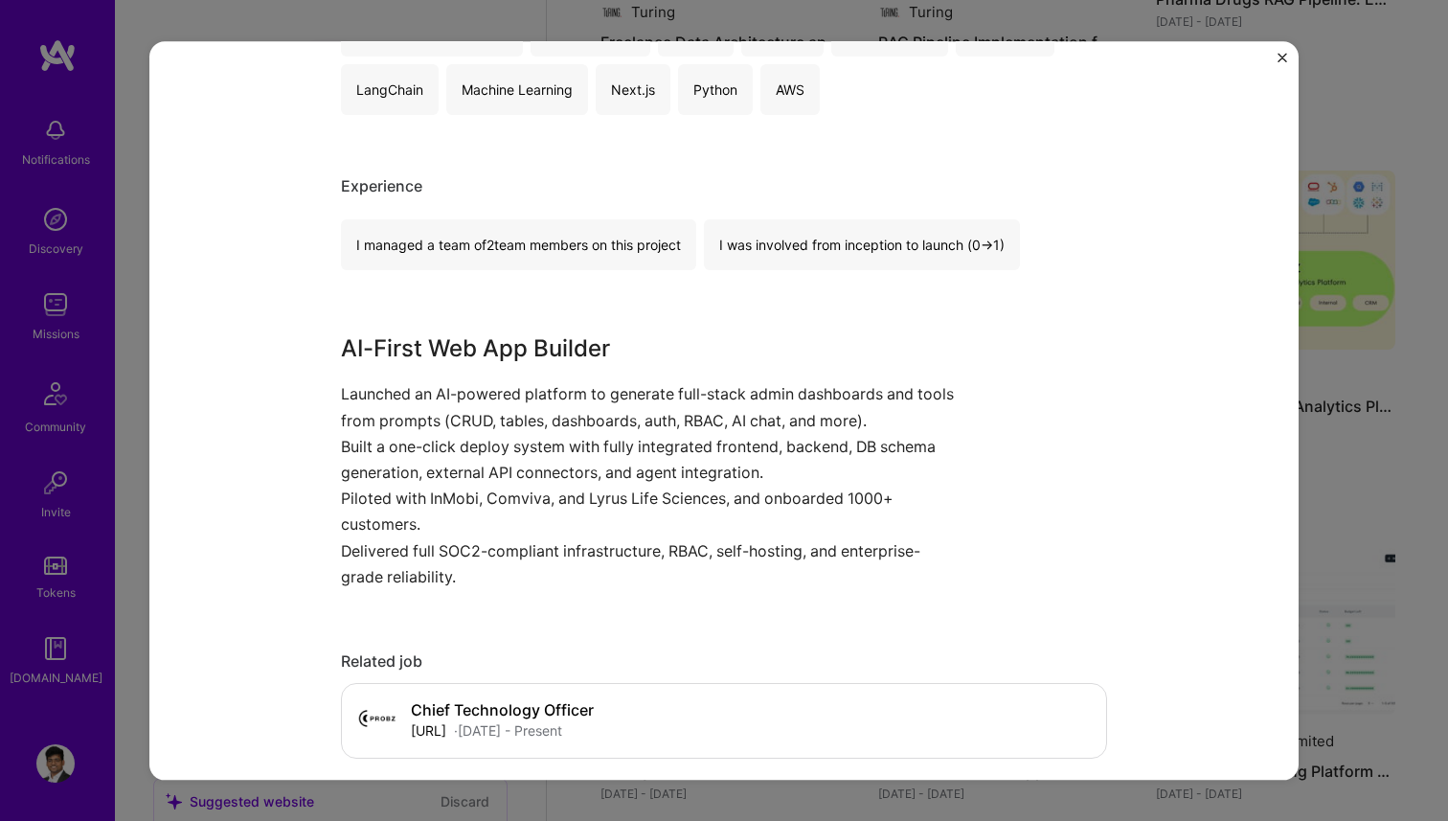
click at [1374, 278] on div "[URL] : Automated Web App Creation [URL] SaaS, Artifical Intelligence / Machine…" at bounding box center [724, 410] width 1448 height 821
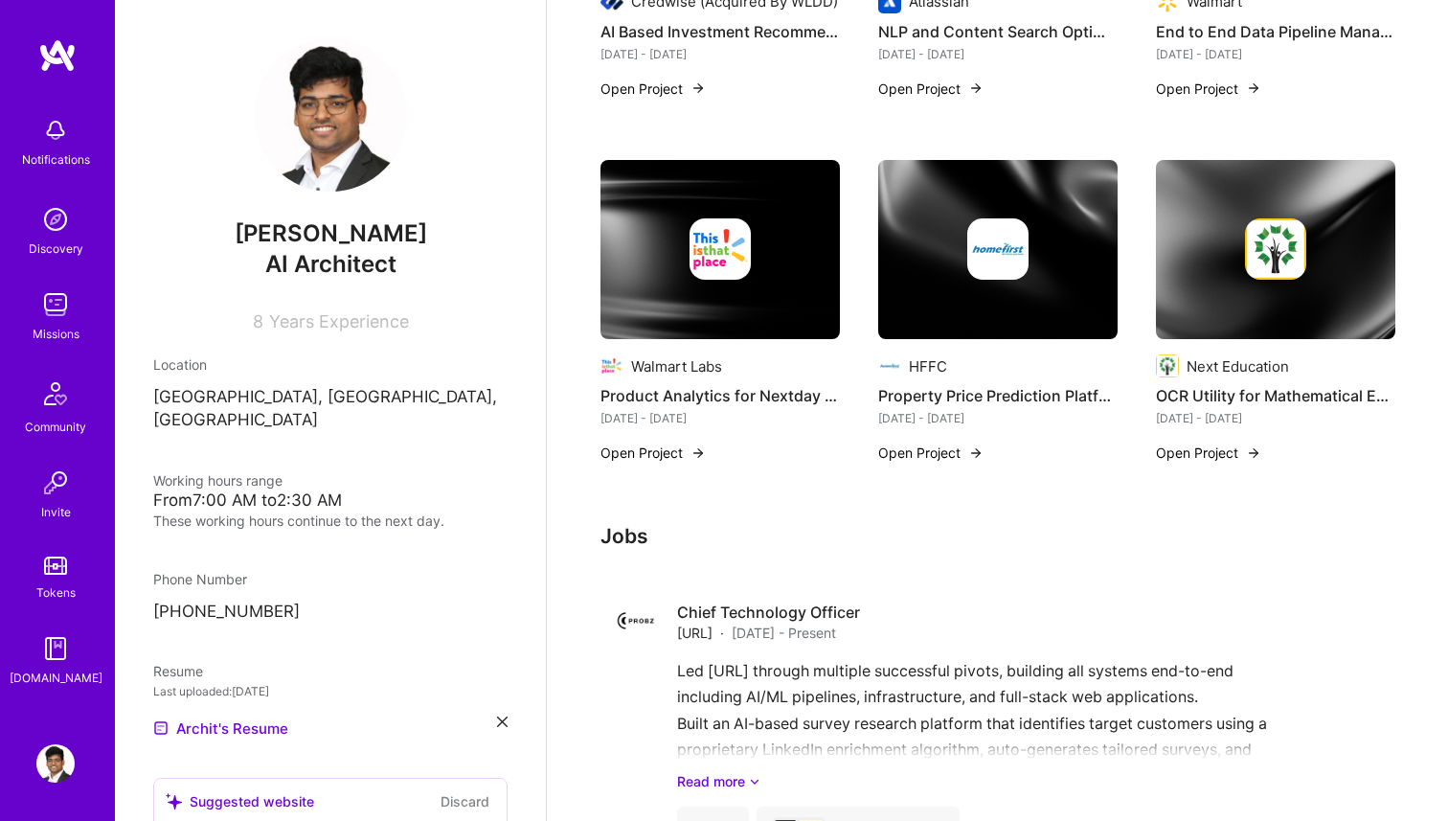
scroll to position [2398, 0]
